Goal: Task Accomplishment & Management: Use online tool/utility

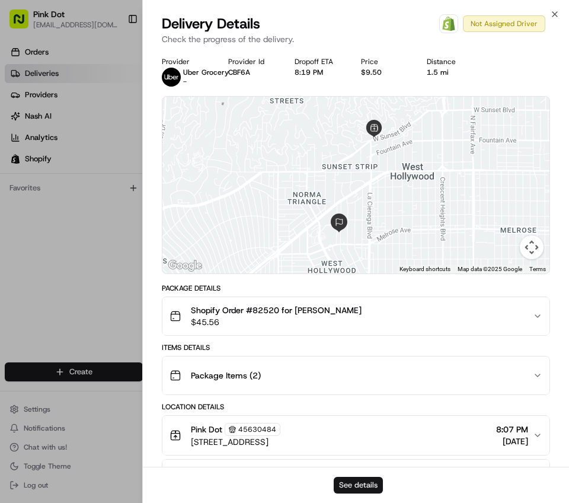
click at [360, 484] on button "See details" at bounding box center [358, 485] width 49 height 17
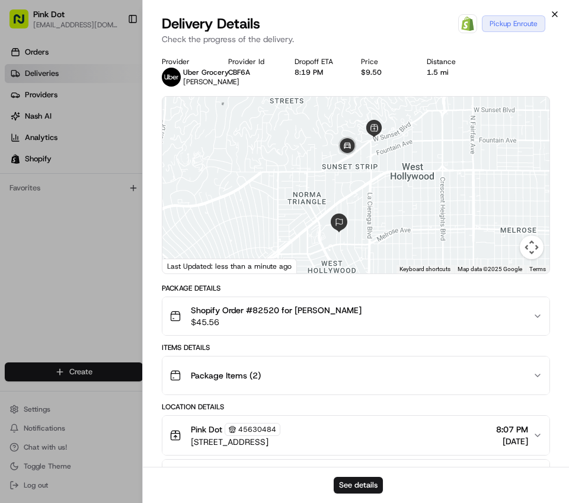
click at [559, 11] on icon "button" at bounding box center [554, 13] width 9 height 9
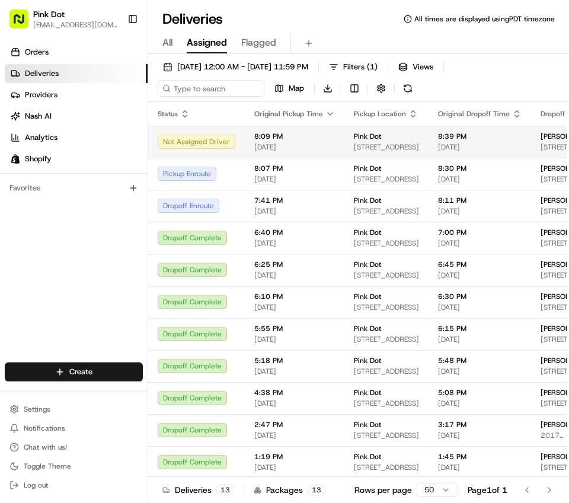
click at [403, 134] on div "Pink Dot" at bounding box center [386, 136] width 65 height 9
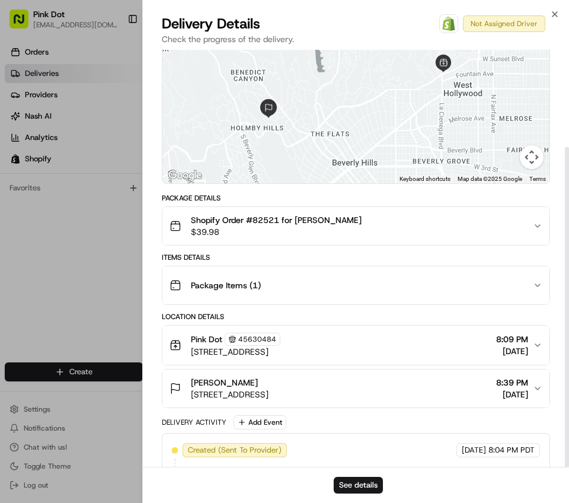
scroll to position [126, 0]
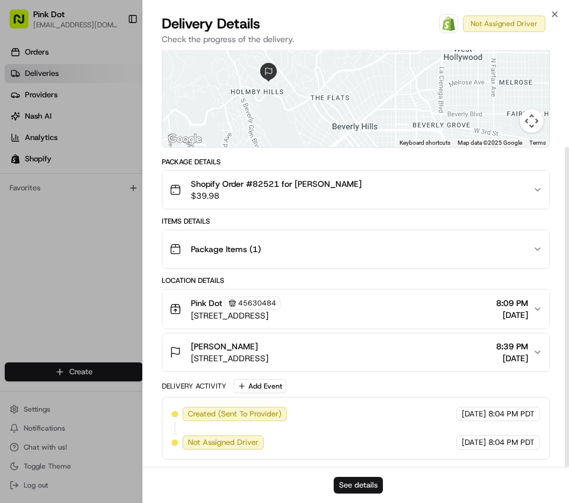
click at [369, 486] on button "See details" at bounding box center [358, 485] width 49 height 17
